Goal: Navigation & Orientation: Find specific page/section

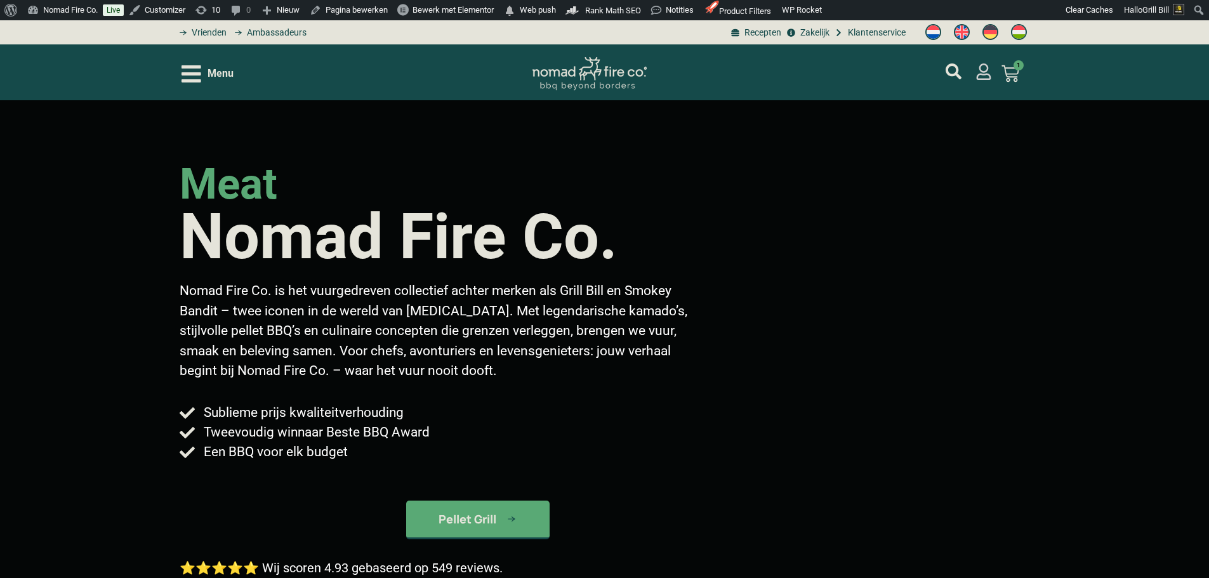
click at [985, 77] on icon "mijn account" at bounding box center [983, 71] width 16 height 16
